Goal: Book appointment/travel/reservation

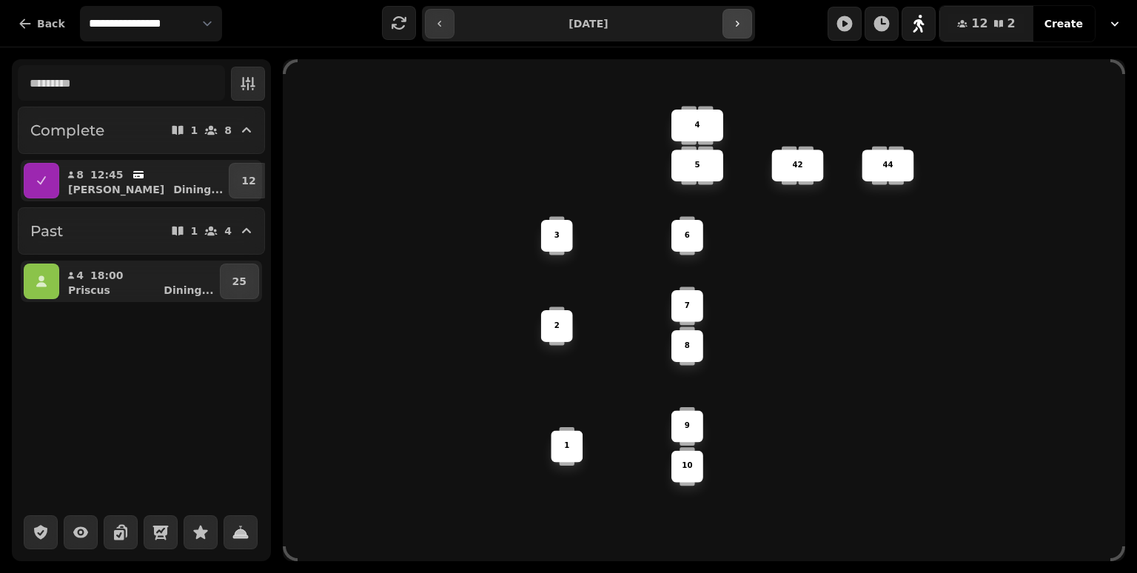
click at [734, 24] on icon "button" at bounding box center [737, 24] width 12 height 12
type input "**********"
